Goal: Task Accomplishment & Management: Use online tool/utility

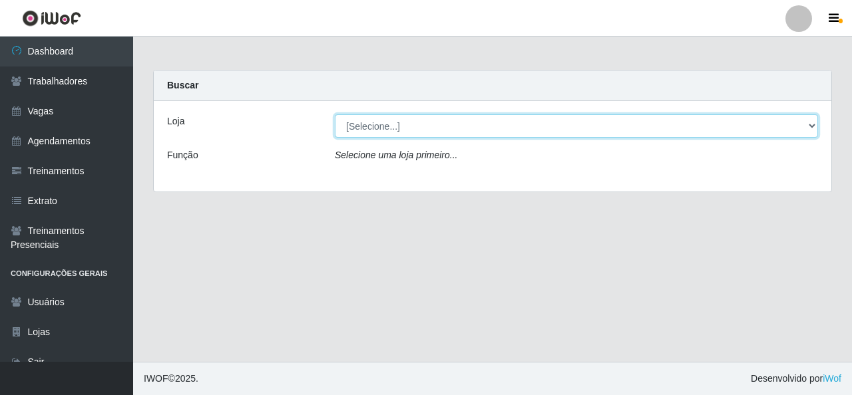
click at [663, 129] on select "[Selecione...] Rede Econômico - Malvinas Rede Econômico - Prata" at bounding box center [576, 126] width 483 height 23
select select "194"
click at [335, 115] on select "[Selecione...] Rede Econômico - Malvinas Rede Econômico - Prata" at bounding box center [576, 126] width 483 height 23
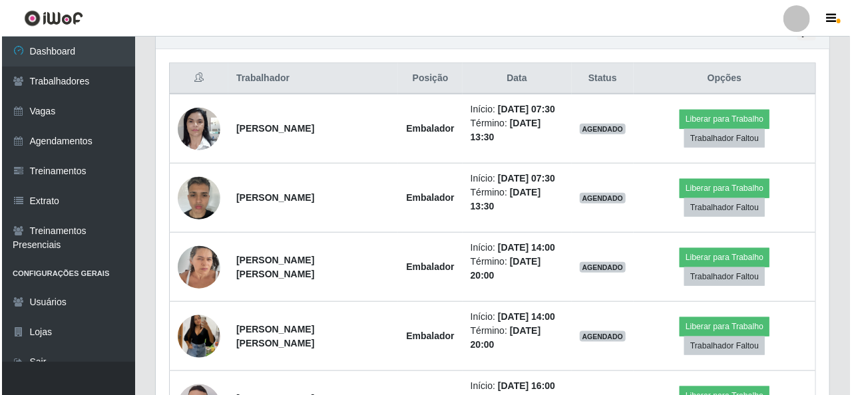
scroll to position [466, 0]
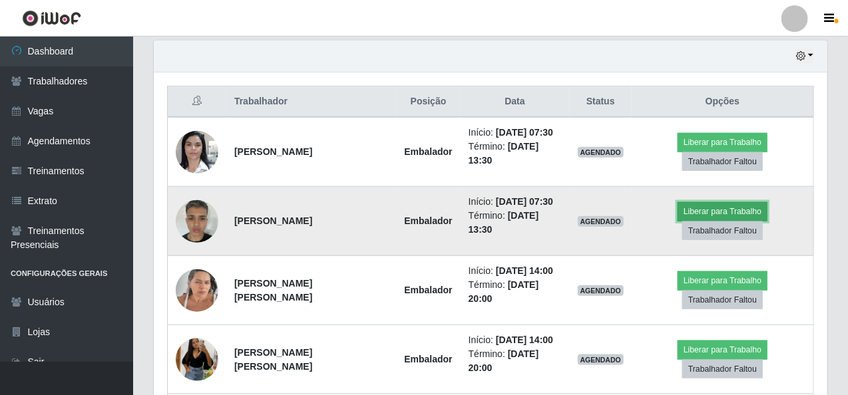
click at [690, 204] on button "Liberar para Trabalho" at bounding box center [723, 211] width 90 height 19
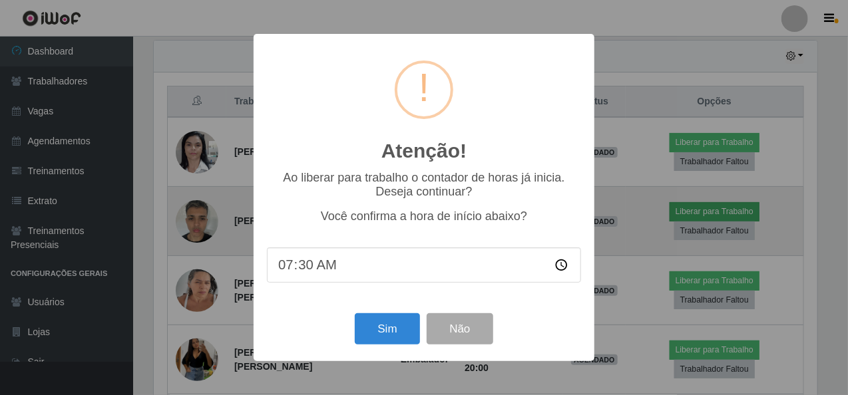
scroll to position [276, 668]
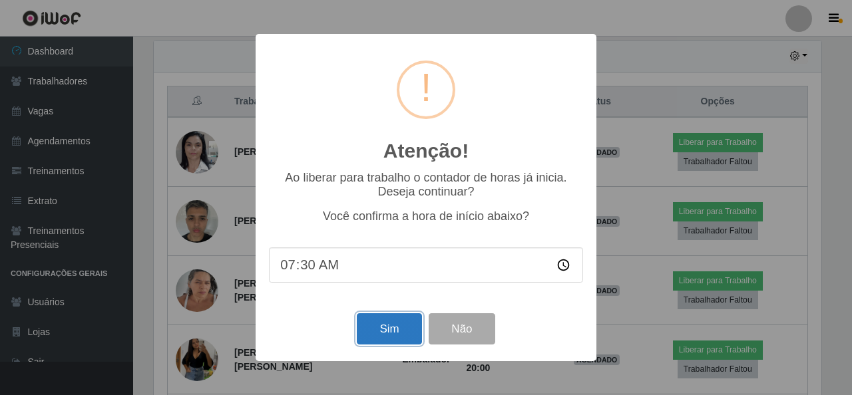
click at [371, 332] on button "Sim" at bounding box center [389, 329] width 65 height 31
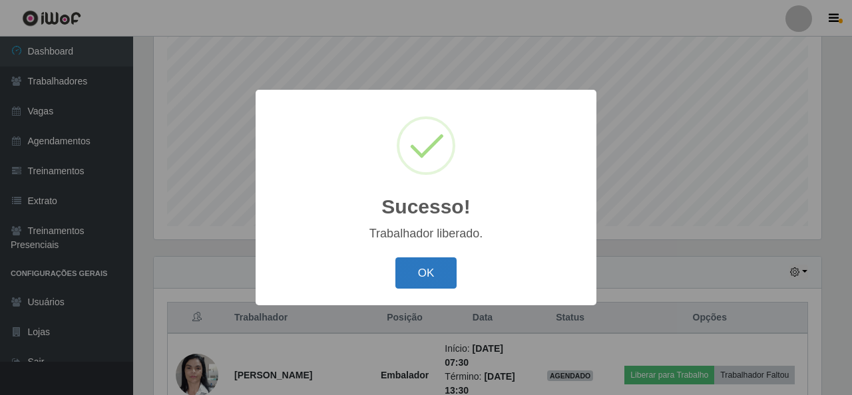
click at [425, 284] on button "OK" at bounding box center [426, 273] width 62 height 31
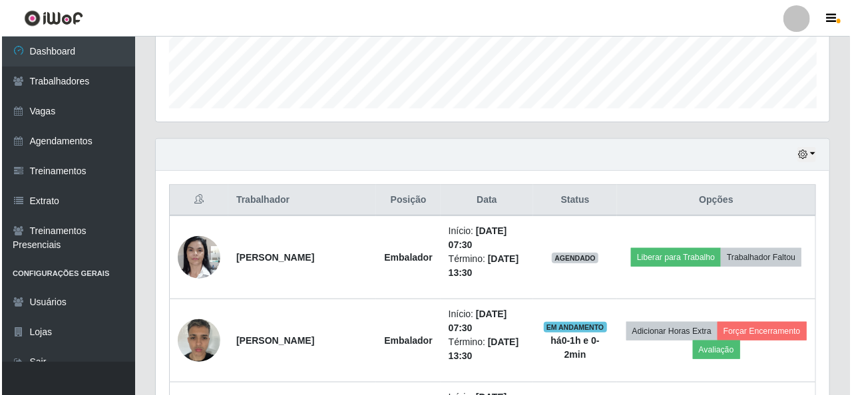
scroll to position [449, 0]
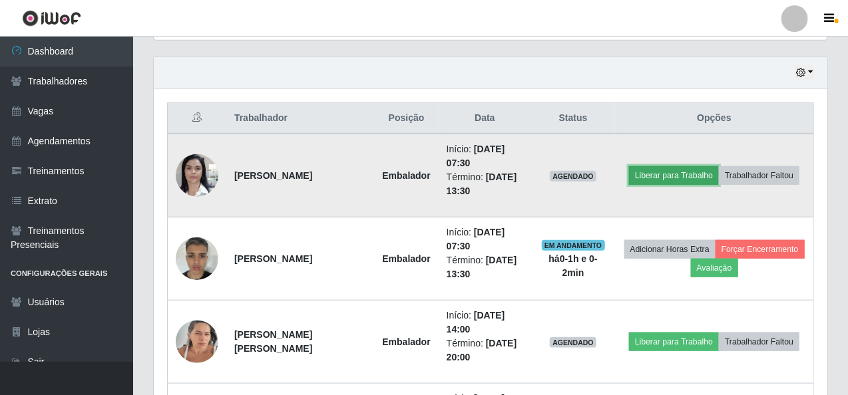
click at [684, 178] on button "Liberar para Trabalho" at bounding box center [674, 175] width 90 height 19
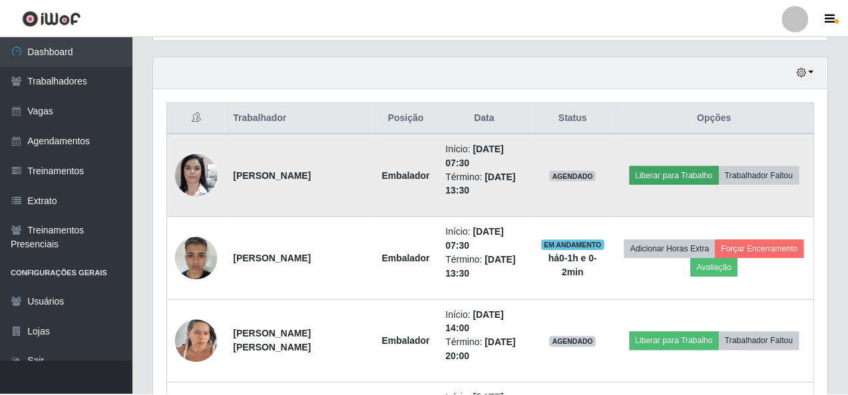
scroll to position [276, 668]
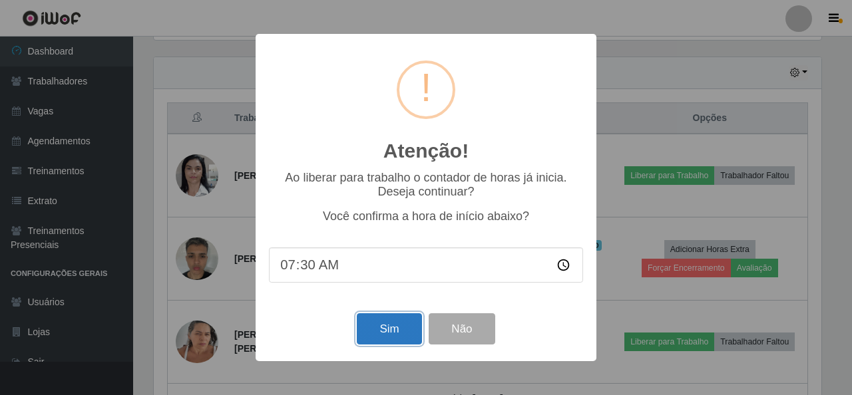
click at [398, 328] on button "Sim" at bounding box center [389, 329] width 65 height 31
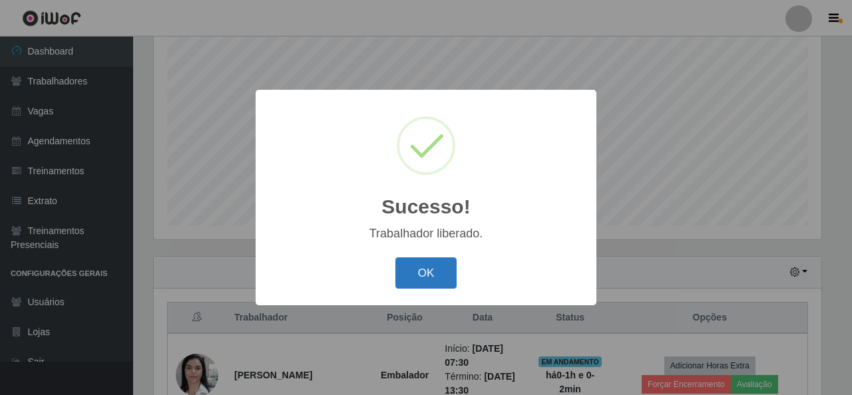
click at [434, 265] on button "OK" at bounding box center [426, 273] width 62 height 31
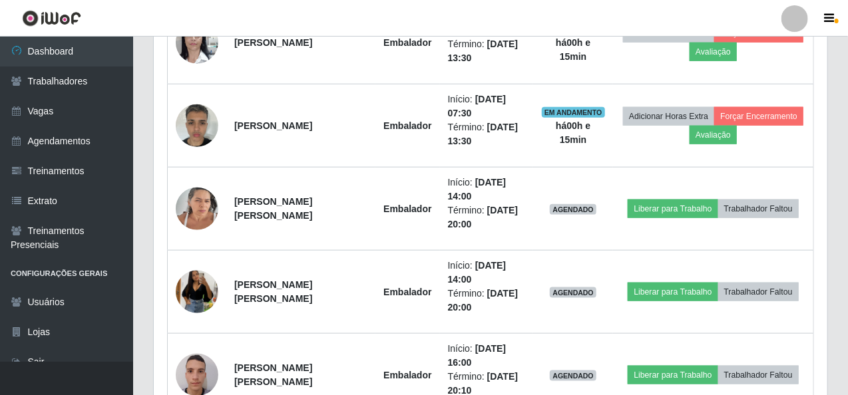
scroll to position [237, 0]
